Goal: Understand process/instructions: Learn how to perform a task or action

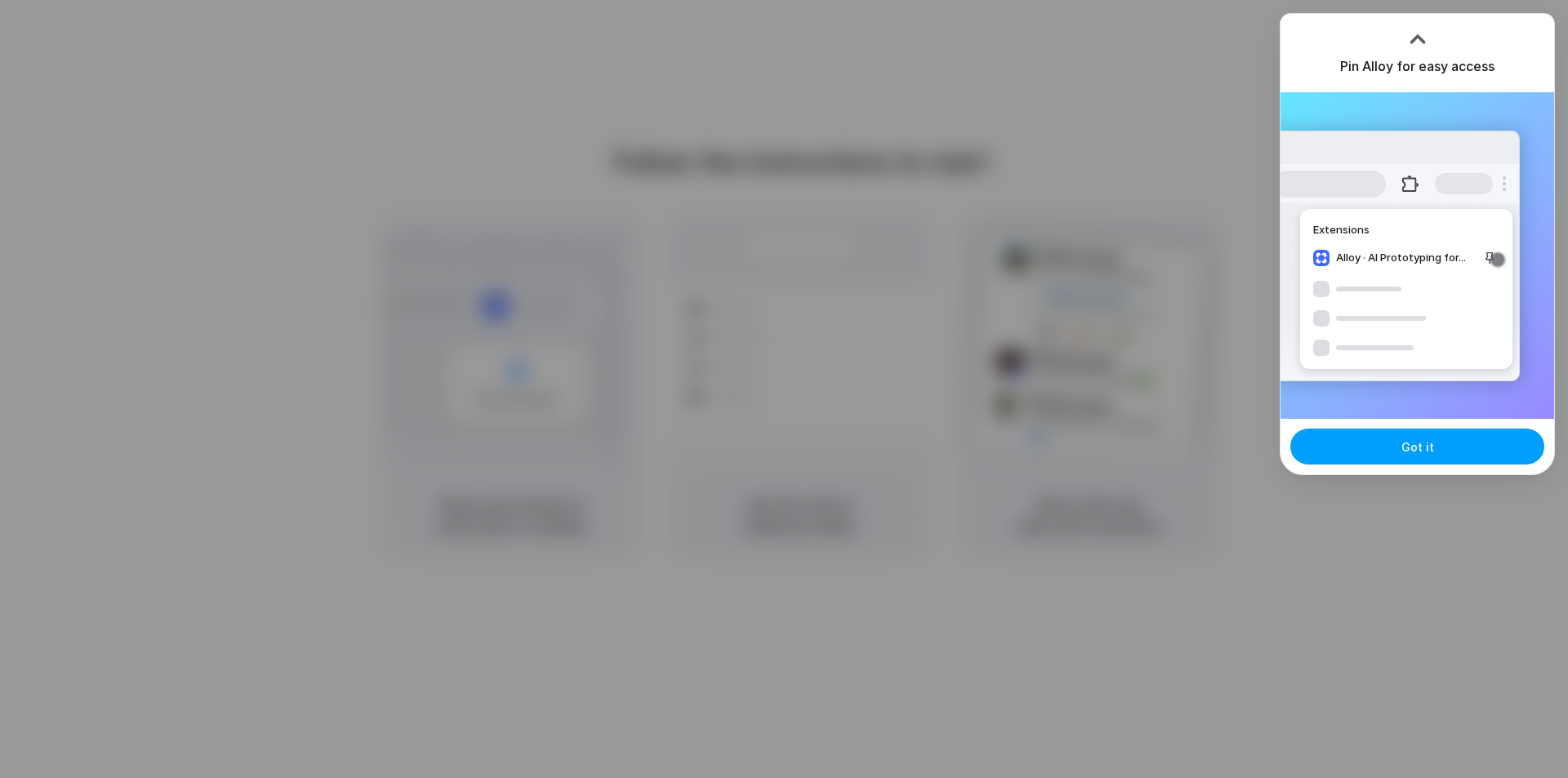
click at [1421, 451] on span "Got it" at bounding box center [1417, 447] width 33 height 17
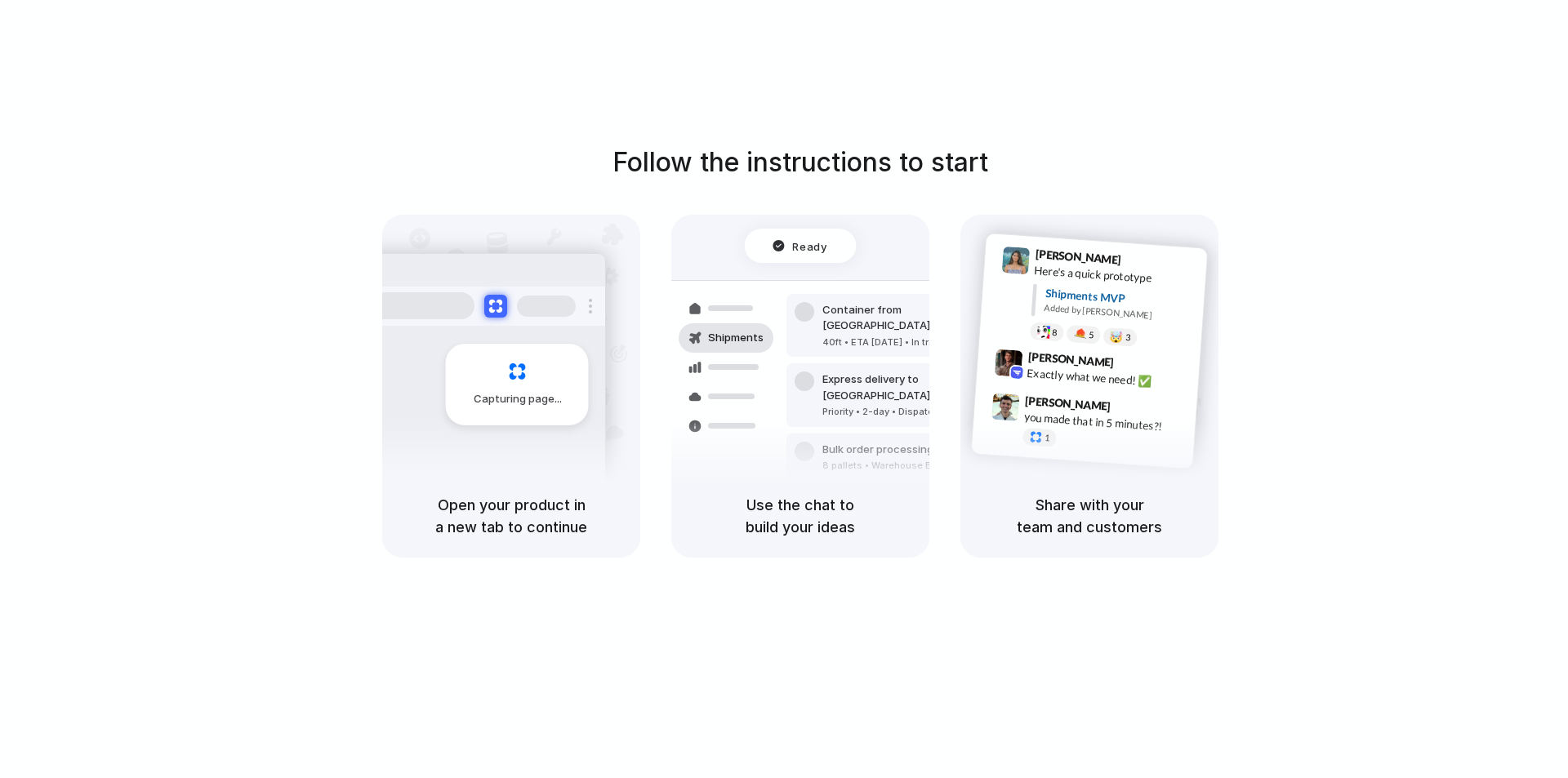
click at [1454, 473] on div "Follow the instructions to start Capturing page Open your product in a new tab …" at bounding box center [800, 350] width 1568 height 414
